Goal: Register for event/course

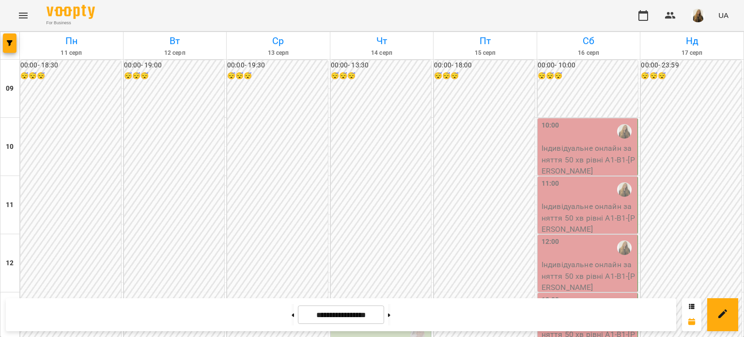
scroll to position [531, 0]
click at [292, 321] on div at bounding box center [293, 314] width 10 height 21
click at [292, 316] on button at bounding box center [293, 314] width 2 height 21
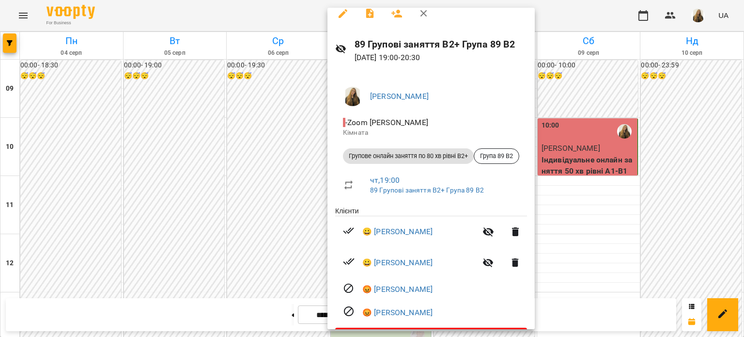
scroll to position [39, 0]
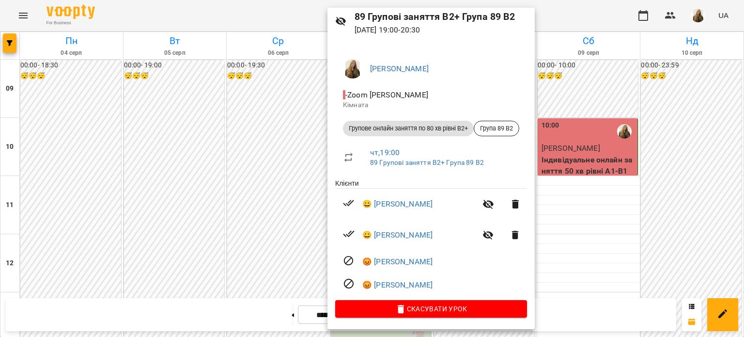
click at [567, 8] on div at bounding box center [372, 168] width 744 height 337
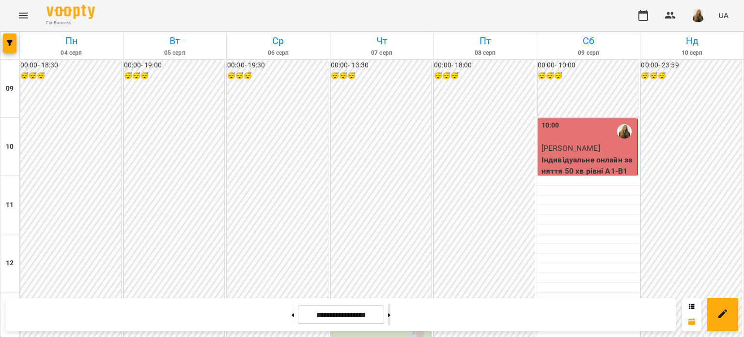
click at [390, 316] on button at bounding box center [389, 314] width 2 height 21
type input "**********"
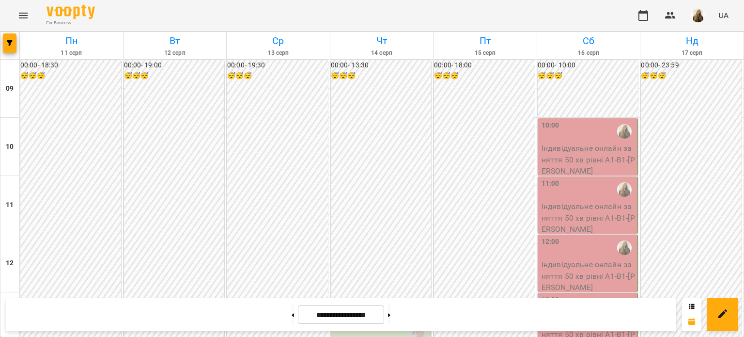
scroll to position [580, 0]
click at [390, 314] on button at bounding box center [389, 314] width 2 height 21
click at [390, 315] on button at bounding box center [389, 314] width 2 height 21
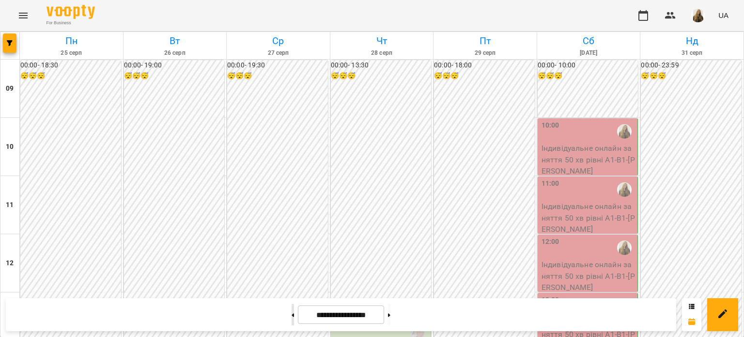
click at [292, 315] on icon at bounding box center [293, 314] width 2 height 3
type input "**********"
